Goal: Task Accomplishment & Management: Use online tool/utility

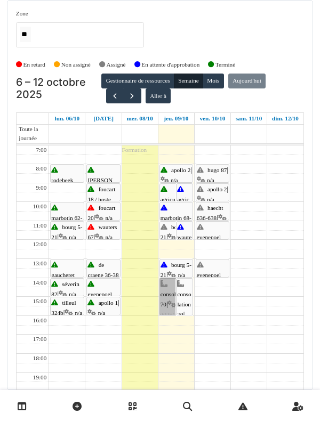
click at [175, 304] on link "consolation 70 | n/a 2025/12/146/07120 Préparation CPPT et particitation au CPPT" at bounding box center [176, 296] width 34 height 37
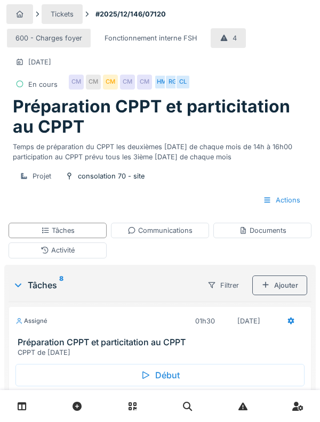
click at [168, 379] on div "Début" at bounding box center [159, 375] width 289 height 22
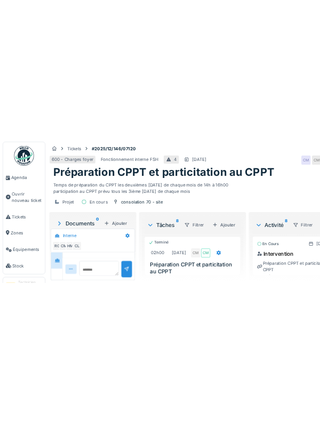
scroll to position [38, 0]
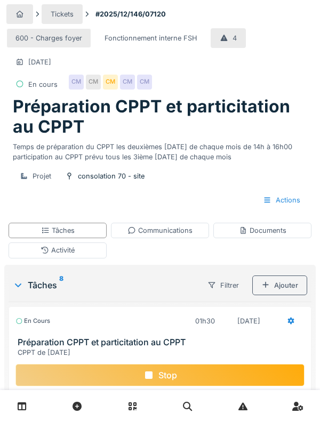
click at [290, 318] on icon at bounding box center [291, 320] width 7 height 7
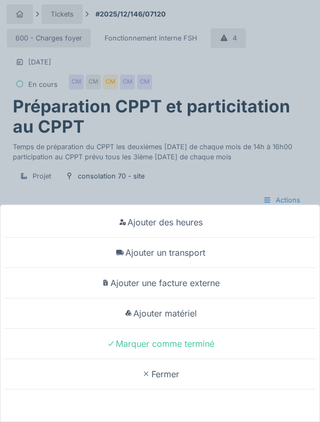
click at [198, 268] on div "Ajouter un transport" at bounding box center [160, 253] width 314 height 30
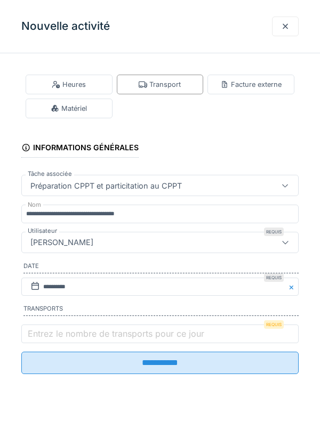
click at [149, 335] on label "Entrez le nombre de transports pour ce jour" at bounding box center [116, 333] width 181 height 13
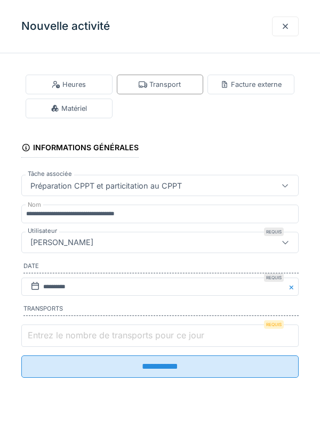
click at [149, 335] on input "Entrez le nombre de transports pour ce jour" at bounding box center [159, 335] width 277 height 22
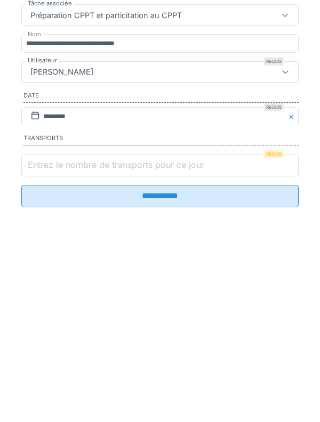
scroll to position [43, 0]
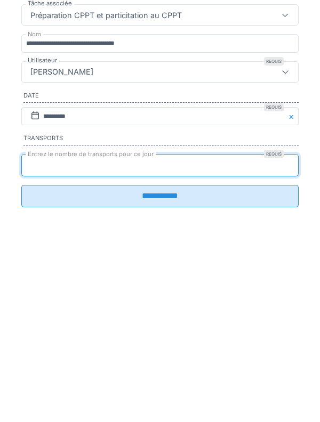
type input "*"
click at [21, 355] on input "**********" at bounding box center [159, 366] width 277 height 22
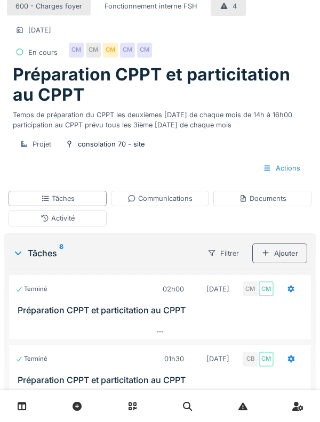
scroll to position [26, 0]
